Goal: Navigation & Orientation: Find specific page/section

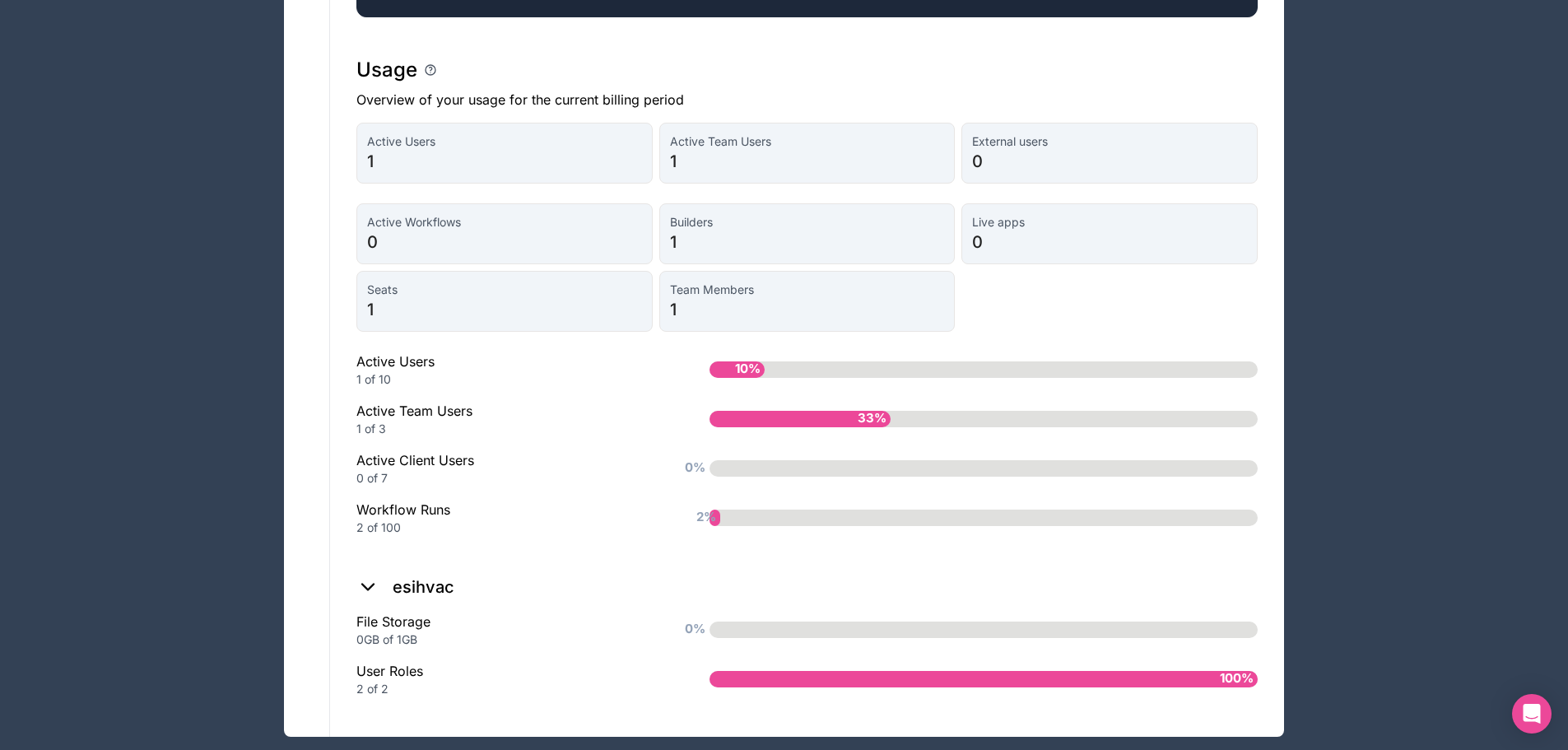
scroll to position [1277, 0]
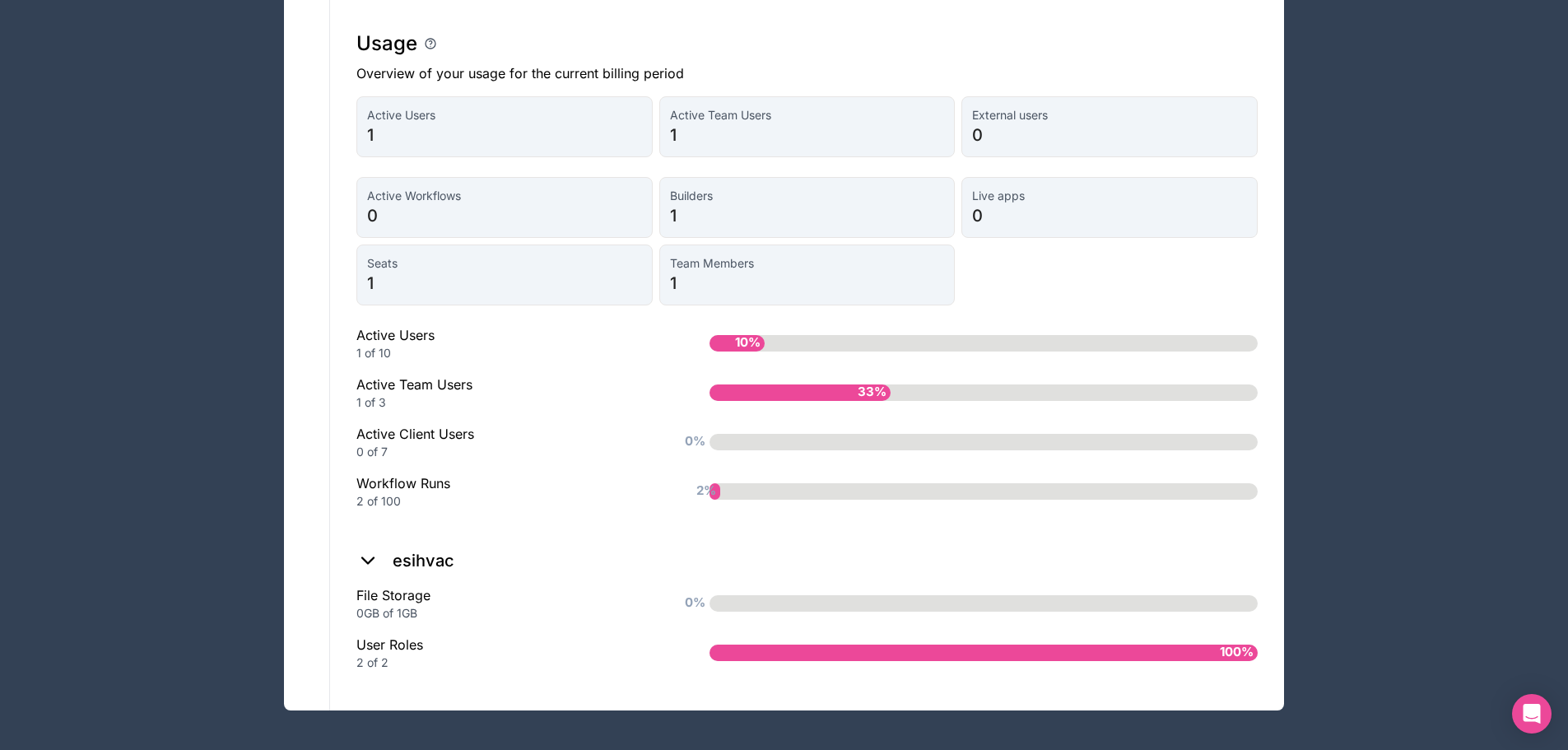
click at [368, 555] on icon at bounding box center [368, 560] width 23 height 23
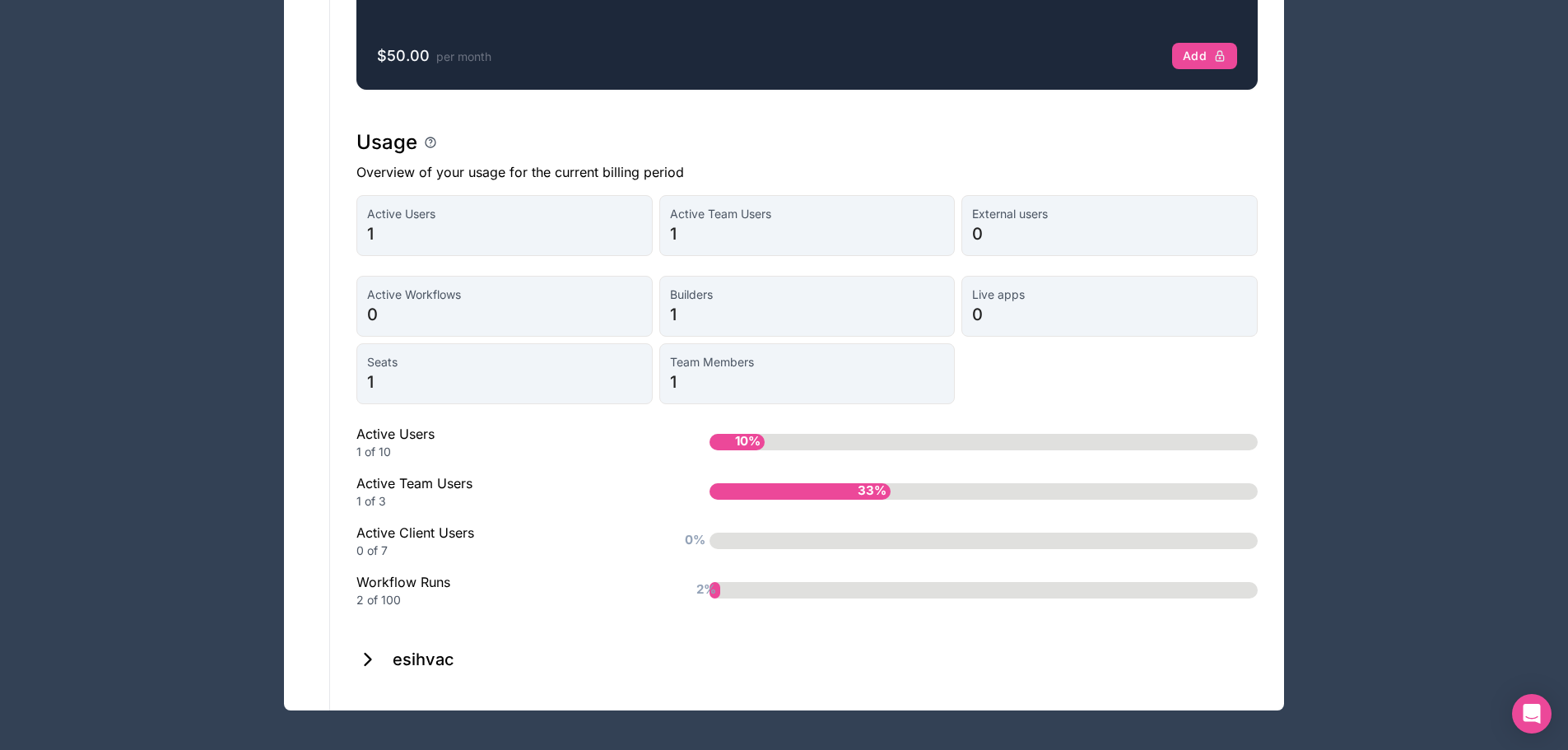
click at [373, 647] on icon at bounding box center [368, 659] width 23 height 23
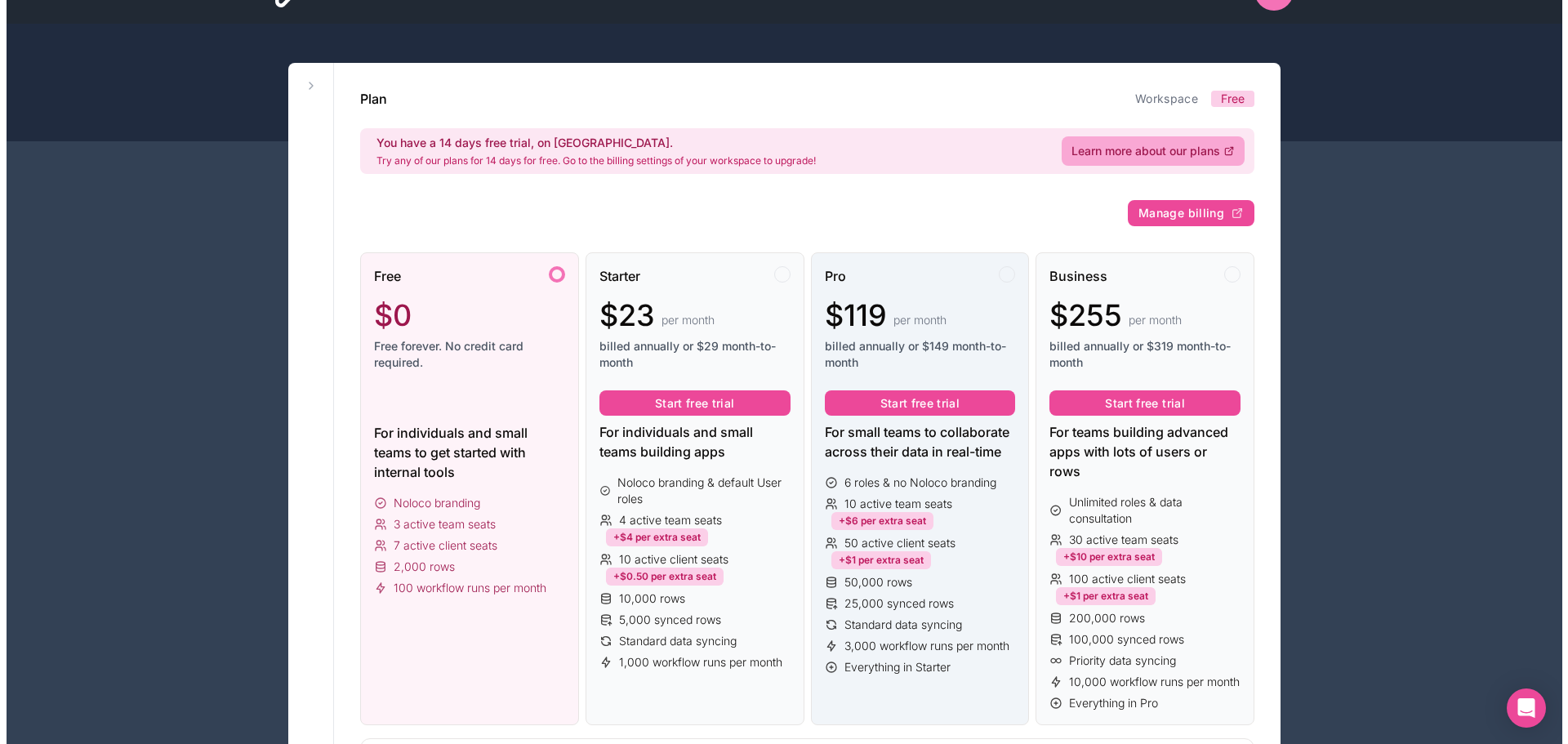
scroll to position [0, 0]
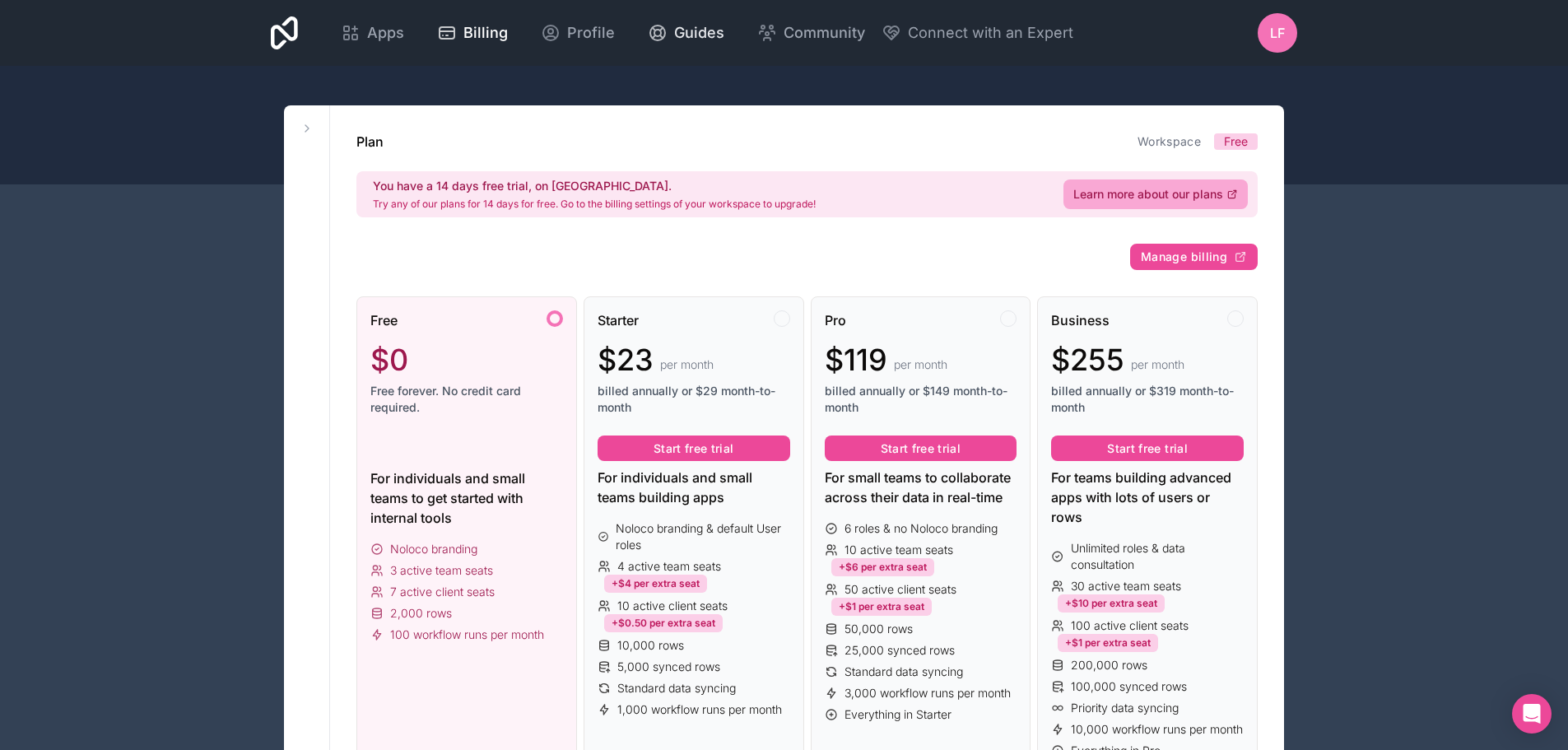
click at [687, 34] on span "Guides" at bounding box center [700, 33] width 50 height 23
click at [293, 29] on icon at bounding box center [284, 33] width 27 height 33
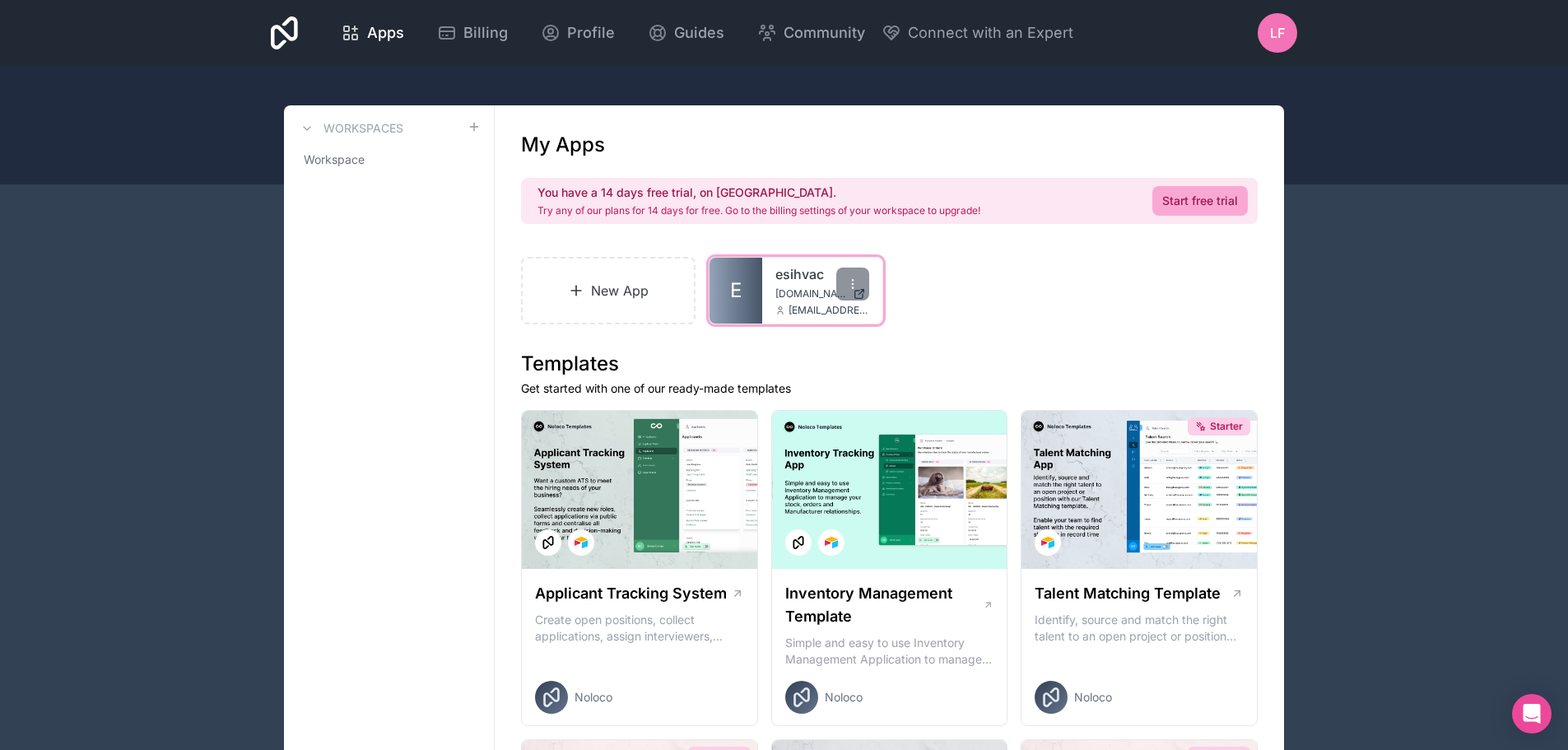
click at [748, 281] on link "E" at bounding box center [735, 291] width 53 height 66
